Goal: Task Accomplishment & Management: Complete application form

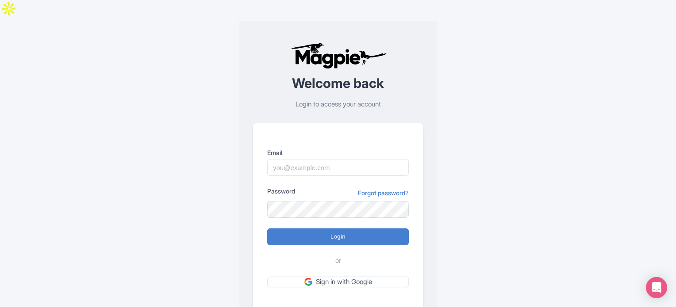
click at [377, 306] on link "Sign up" at bounding box center [375, 310] width 21 height 8
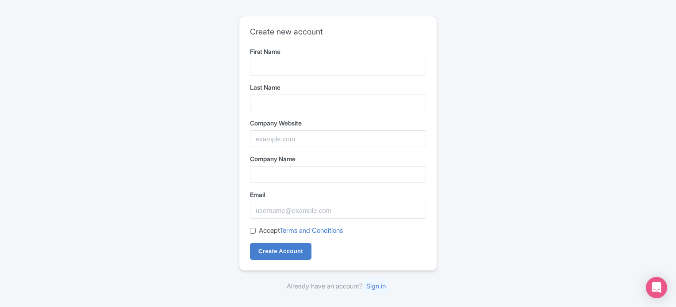
click at [277, 56] on div "First Name" at bounding box center [338, 61] width 176 height 29
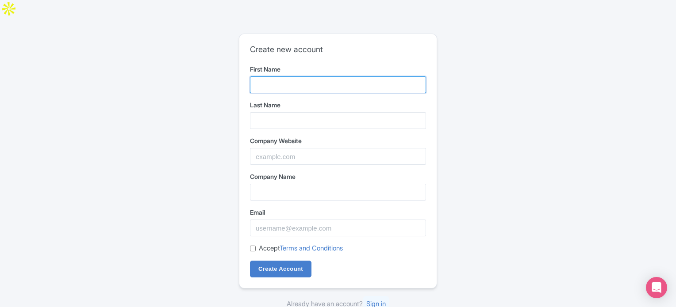
click at [276, 77] on input "First Name" at bounding box center [338, 85] width 176 height 17
type input "Alissa"
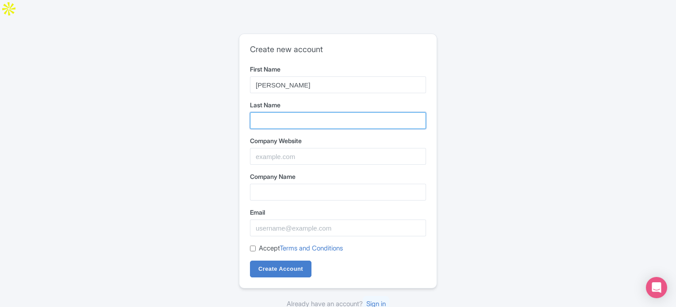
click at [276, 112] on input "Last Name" at bounding box center [338, 120] width 176 height 17
type input "Smith"
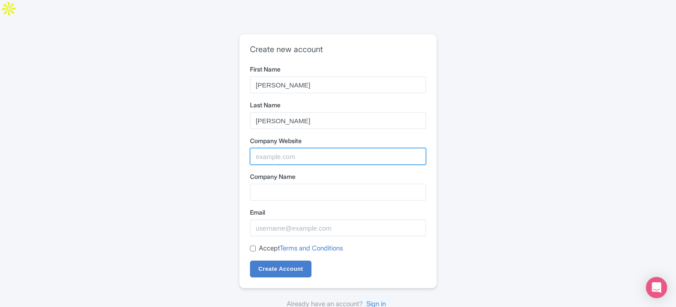
click at [276, 148] on input "Company Website" at bounding box center [338, 156] width 176 height 17
paste input "https://www.streebo.com/voice-chatbot"
type input "https://www.streebo.com/voice-chatbot"
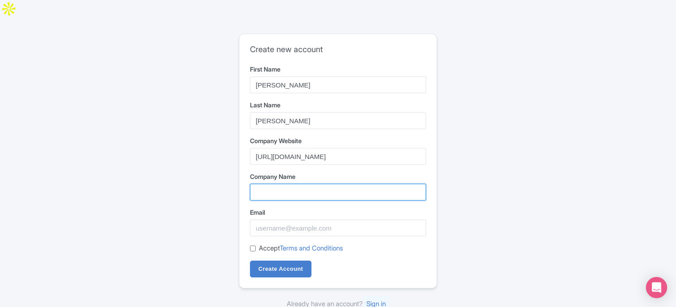
click at [274, 184] on input "Company Name" at bounding box center [338, 192] width 176 height 17
type input "Streebo"
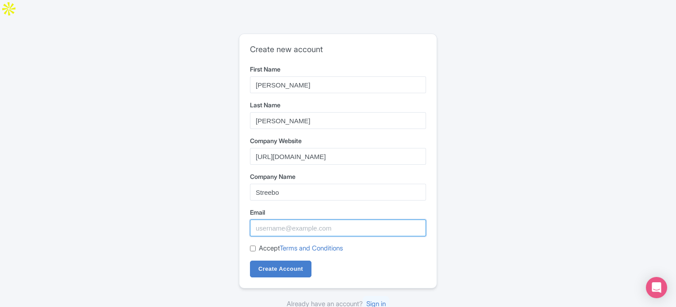
click at [276, 220] on input "Email" at bounding box center [338, 228] width 176 height 17
paste input "jixopok788@etenx.com"
type input "jixopok788@etenx.com"
click at [251, 246] on input "Accept Terms and Conditions" at bounding box center [253, 249] width 6 height 6
checkbox input "true"
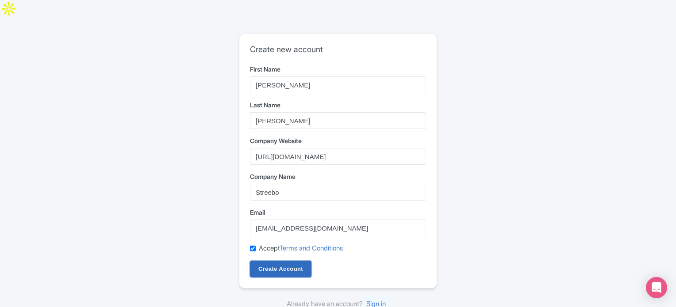
click at [272, 261] on input "Create Account" at bounding box center [280, 269] width 61 height 17
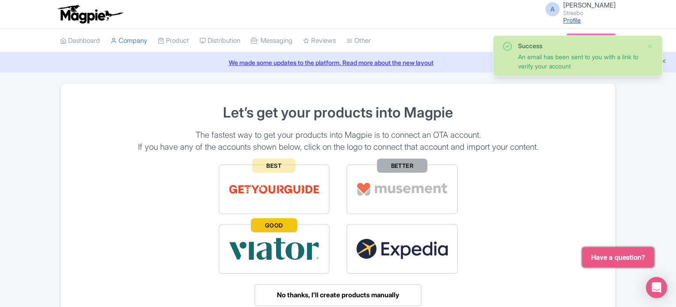
click at [580, 20] on link "Profile" at bounding box center [572, 20] width 18 height 8
